Goal: Task Accomplishment & Management: Manage account settings

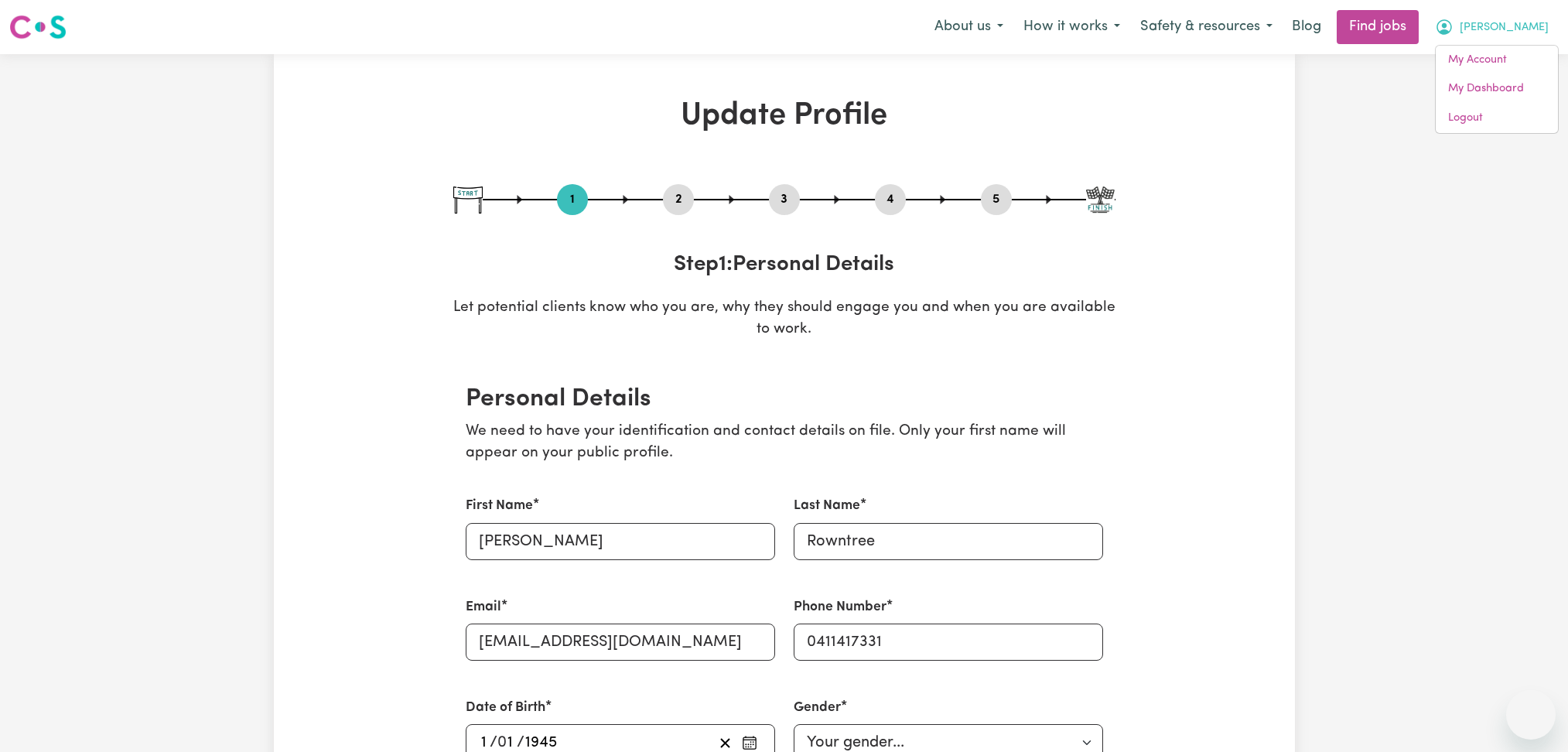
select select "[DEMOGRAPHIC_DATA]"
select select "[DEMOGRAPHIC_DATA] Citizen"
select select "Studying a healthcare related degree or qualification"
select select "40"
click at [1505, 119] on link "Logout" at bounding box center [1497, 118] width 122 height 30
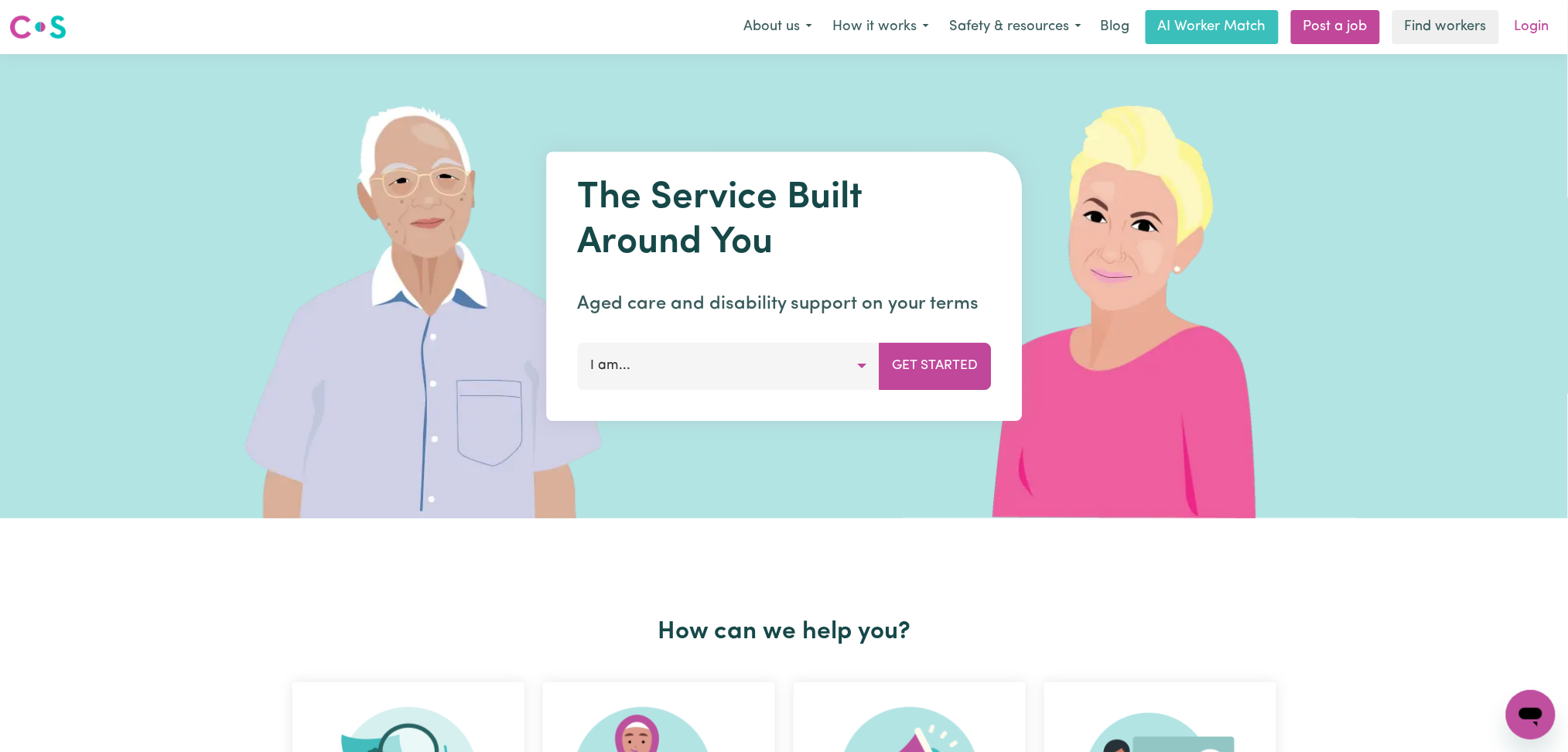
click at [1536, 27] on link "Login" at bounding box center [1532, 27] width 53 height 34
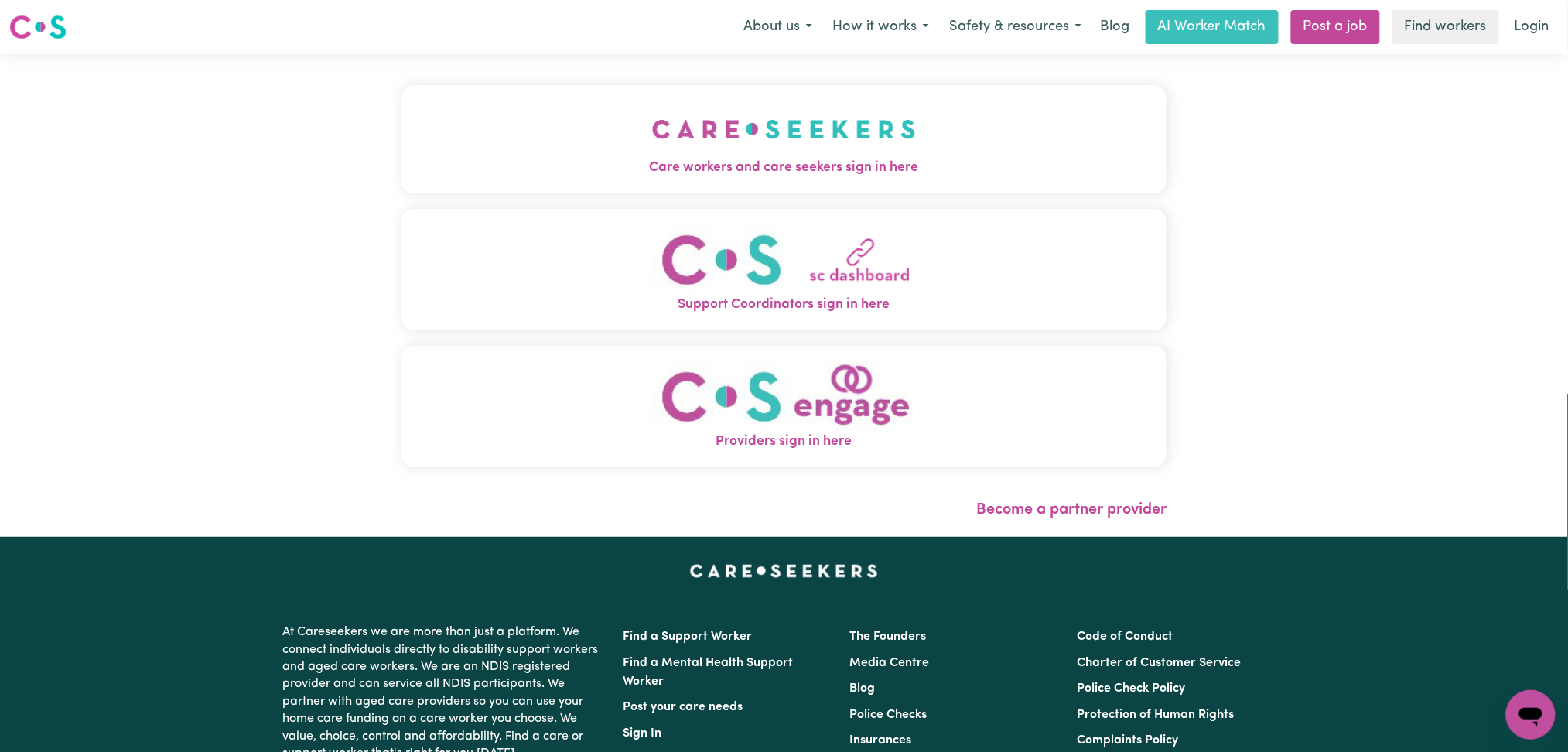
click at [619, 135] on button "Care workers and care seekers sign in here" at bounding box center [785, 139] width 766 height 109
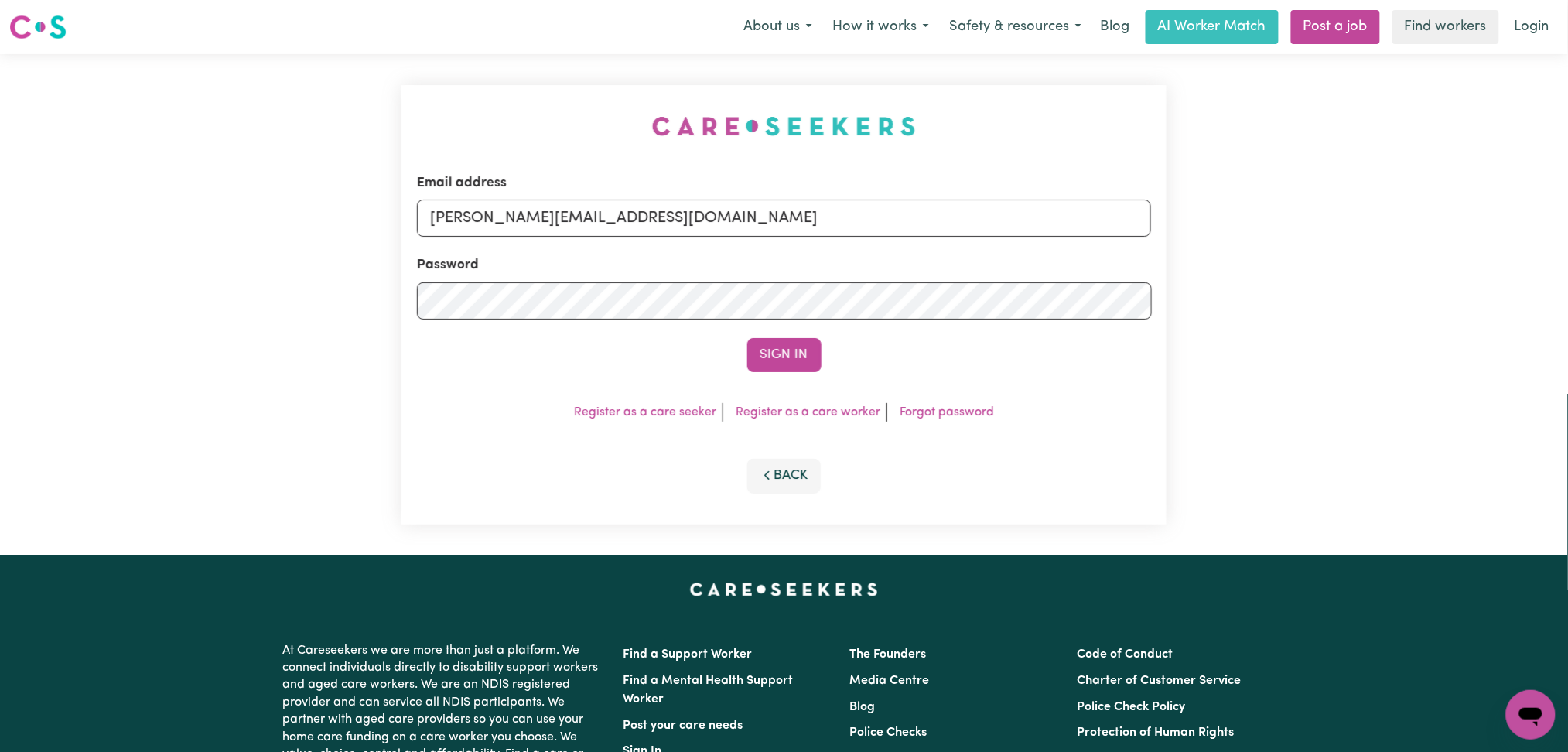
click at [626, 262] on div "Password" at bounding box center [784, 287] width 735 height 64
click at [597, 217] on input "[PERSON_NAME][EMAIL_ADDRESS][DOMAIN_NAME]" at bounding box center [784, 218] width 735 height 38
drag, startPoint x: 510, startPoint y: 211, endPoint x: 1081, endPoint y: 251, distance: 572.4
click at [1082, 251] on form "Email address Superuser~[EMAIL_ADDRESS][DOMAIN_NAME] Password Sign In" at bounding box center [784, 272] width 735 height 198
type input "Superuser~[EMAIL_ADDRESS][DOMAIN_NAME]"
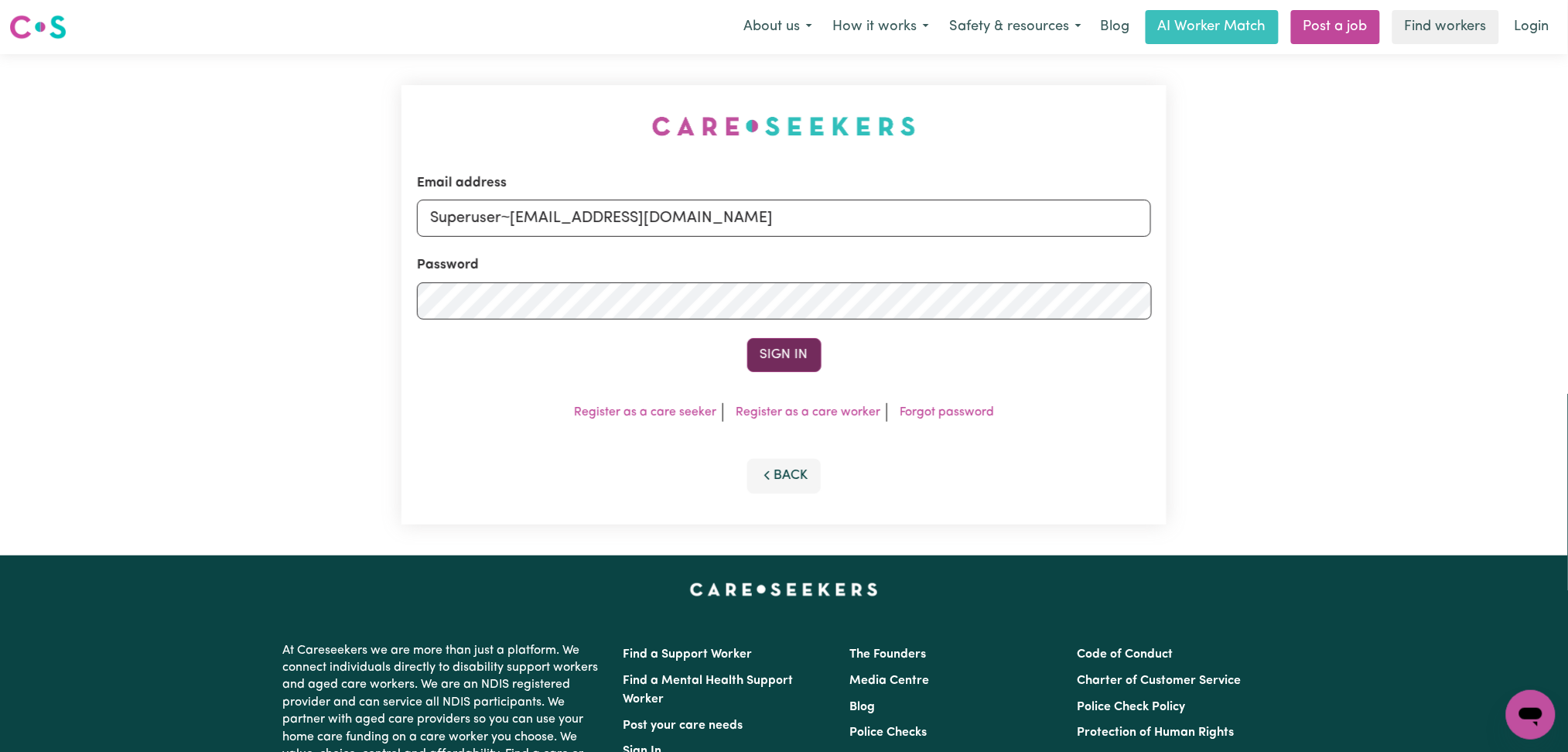
click at [796, 357] on button "Sign In" at bounding box center [784, 354] width 74 height 34
